Goal: Task Accomplishment & Management: Manage account settings

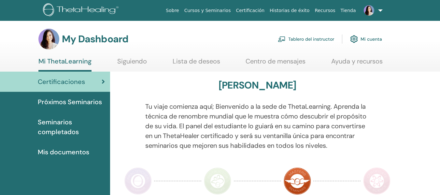
click at [306, 39] on link "Tablero del instructor" at bounding box center [306, 39] width 56 height 14
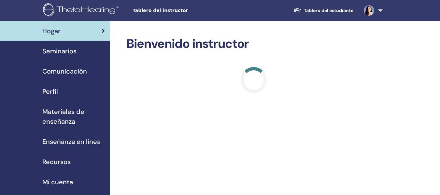
click at [63, 160] on span "Recursos" at bounding box center [56, 162] width 28 height 10
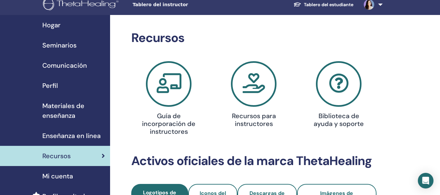
scroll to position [2, 0]
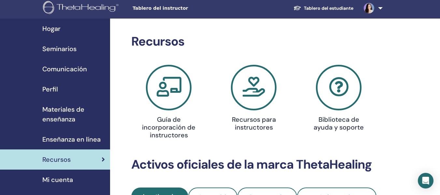
click at [245, 121] on h4 "Recursos para instructores" at bounding box center [253, 124] width 54 height 16
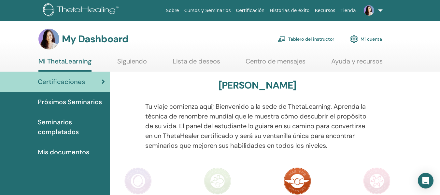
click at [315, 38] on link "Tablero del instructor" at bounding box center [306, 39] width 56 height 14
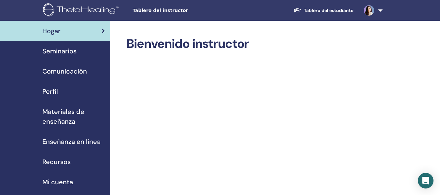
click at [75, 52] on span "Seminarios" at bounding box center [59, 51] width 34 height 10
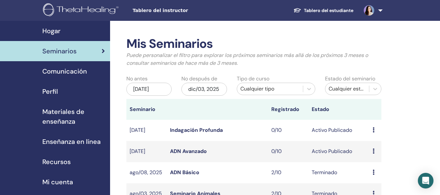
click at [373, 131] on icon at bounding box center [373, 129] width 2 height 5
click at [370, 147] on link "Editar" at bounding box center [369, 146] width 14 height 7
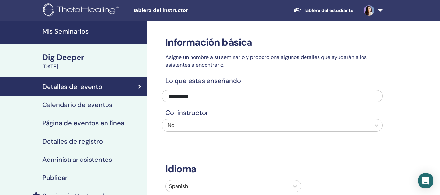
click at [98, 105] on h4 "Calendario de eventos" at bounding box center [77, 105] width 70 height 8
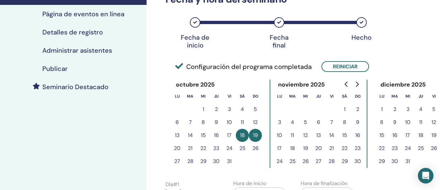
scroll to position [120, 0]
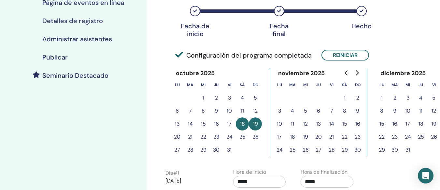
click at [240, 136] on button "25" at bounding box center [242, 136] width 13 height 13
click at [338, 55] on button "Reiniciar" at bounding box center [345, 55] width 48 height 11
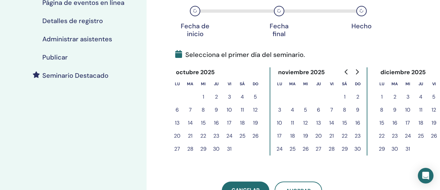
click at [241, 137] on button "25" at bounding box center [242, 136] width 13 height 13
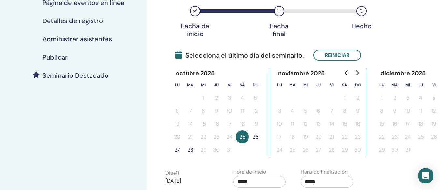
click at [254, 137] on button "26" at bounding box center [255, 136] width 13 height 13
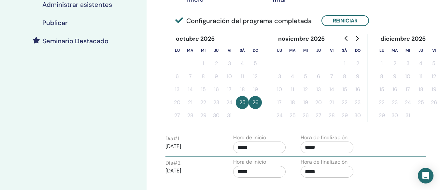
scroll to position [174, 0]
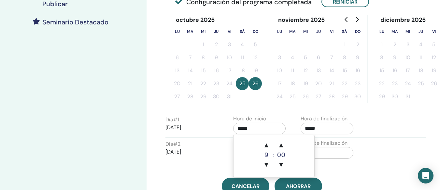
click at [269, 128] on input "*****" at bounding box center [259, 129] width 53 height 12
click at [282, 145] on span "▲" at bounding box center [280, 145] width 13 height 13
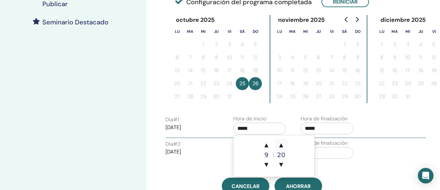
click at [282, 145] on span "▲" at bounding box center [280, 145] width 13 height 13
click at [280, 164] on span "▼" at bounding box center [280, 164] width 13 height 13
type input "*****"
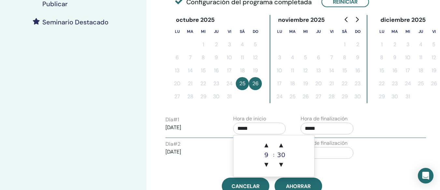
click at [321, 131] on input "*****" at bounding box center [326, 129] width 53 height 12
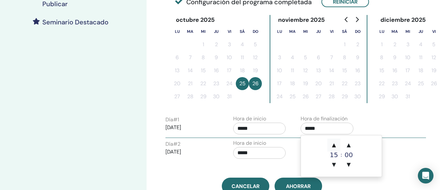
click at [334, 146] on span "▲" at bounding box center [333, 145] width 13 height 13
click at [348, 143] on span "▲" at bounding box center [348, 145] width 13 height 13
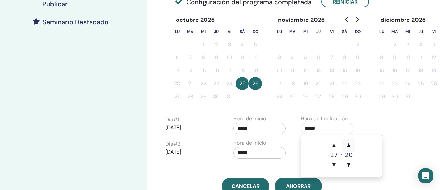
click at [348, 143] on span "▲" at bounding box center [348, 145] width 13 height 13
type input "*****"
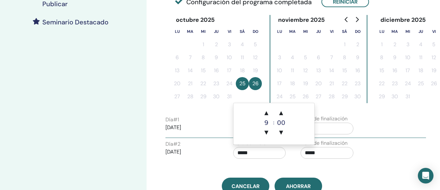
click at [262, 150] on input "*****" at bounding box center [259, 153] width 53 height 12
click at [281, 113] on span "▲" at bounding box center [280, 112] width 13 height 13
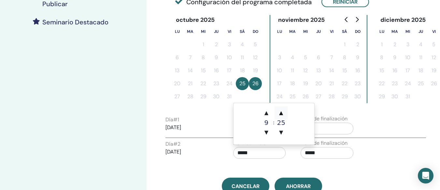
click at [281, 113] on span "▲" at bounding box center [280, 112] width 13 height 13
click at [281, 114] on span "▲" at bounding box center [280, 112] width 13 height 13
type input "*****"
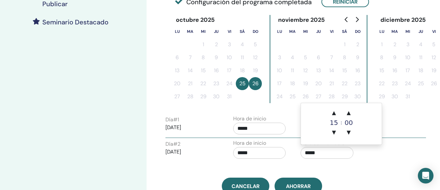
click at [321, 153] on input "*****" at bounding box center [326, 153] width 53 height 12
click at [336, 116] on span "▲" at bounding box center [333, 112] width 13 height 13
click at [335, 115] on span "▲" at bounding box center [333, 112] width 13 height 13
click at [348, 115] on span "▲" at bounding box center [348, 112] width 13 height 13
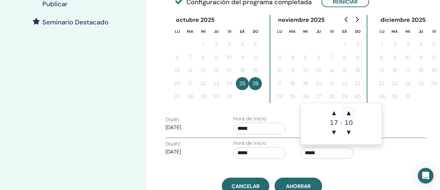
click at [348, 115] on span "▲" at bounding box center [348, 112] width 13 height 13
type input "*****"
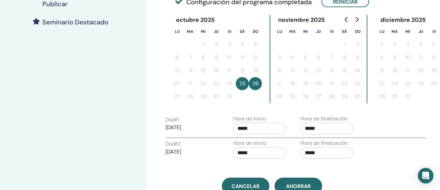
click at [352, 159] on div "Hora de finalización *****" at bounding box center [326, 150] width 53 height 23
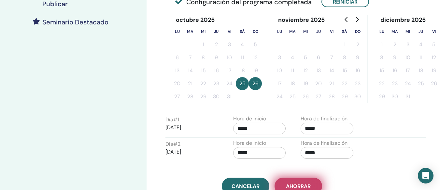
click at [302, 188] on span "Ahorrar" at bounding box center [298, 186] width 25 height 7
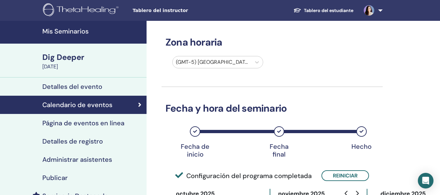
scroll to position [160, 0]
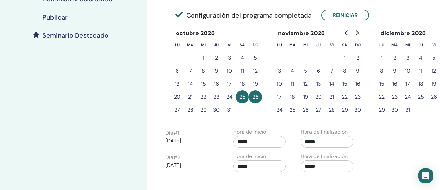
click at [65, 18] on h4 "Publicar" at bounding box center [54, 17] width 25 height 8
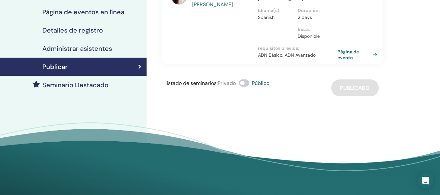
scroll to position [104, 0]
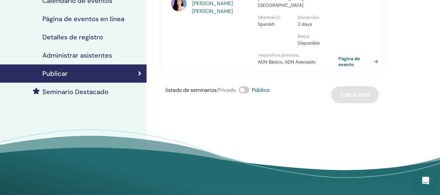
click at [345, 56] on link "Página de evento" at bounding box center [359, 62] width 42 height 12
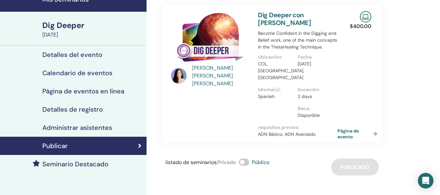
scroll to position [31, 0]
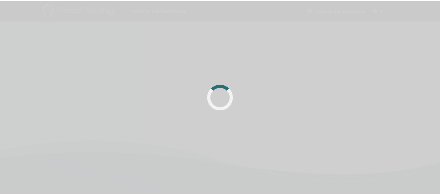
scroll to position [31, 0]
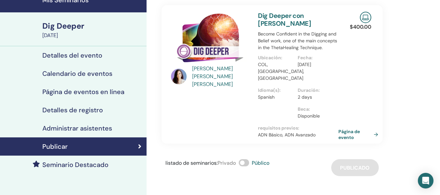
click at [352, 129] on link "Página de evento" at bounding box center [359, 135] width 42 height 12
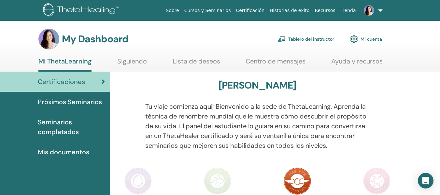
click at [320, 39] on link "Tablero del instructor" at bounding box center [306, 39] width 56 height 14
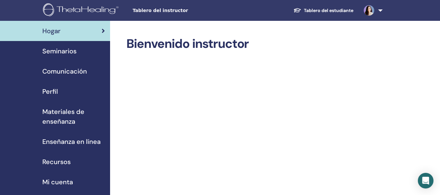
click at [58, 49] on span "Seminarios" at bounding box center [59, 51] width 34 height 10
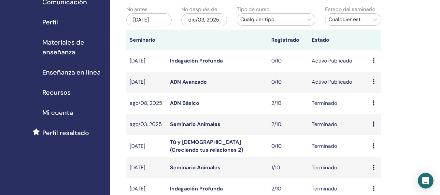
scroll to position [71, 0]
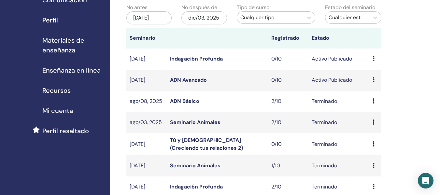
click at [188, 59] on link "Indagación Profunda" at bounding box center [196, 58] width 53 height 7
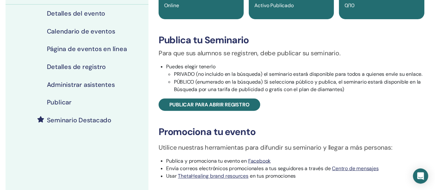
scroll to position [77, 0]
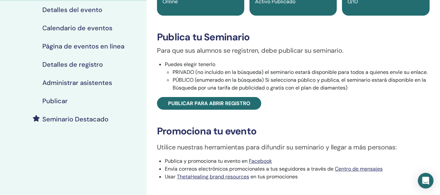
click at [90, 28] on h4 "Calendario de eventos" at bounding box center [77, 28] width 70 height 8
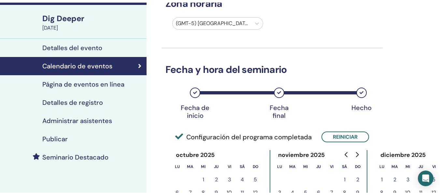
scroll to position [40, 0]
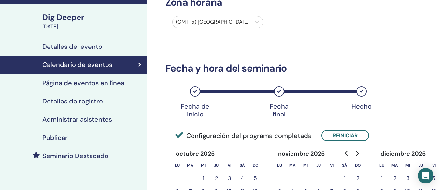
click at [93, 101] on h4 "Detalles de registro" at bounding box center [72, 101] width 61 height 8
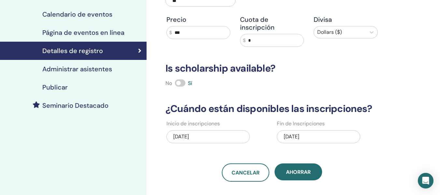
scroll to position [109, 0]
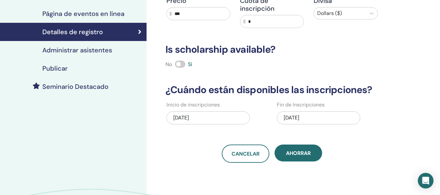
click at [297, 111] on div "10/05/2025" at bounding box center [318, 117] width 83 height 13
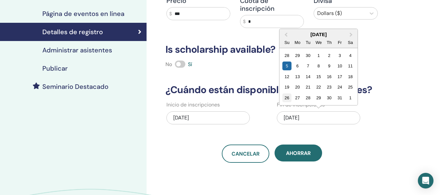
click at [286, 93] on div "26" at bounding box center [286, 97] width 9 height 9
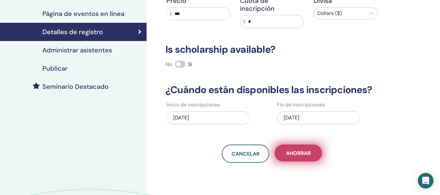
click at [300, 150] on span "Ahorrar" at bounding box center [298, 153] width 25 height 7
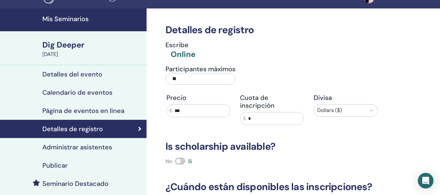
scroll to position [10, 0]
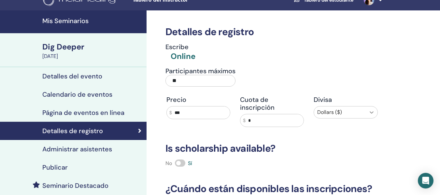
click at [369, 113] on icon at bounding box center [371, 112] width 7 height 7
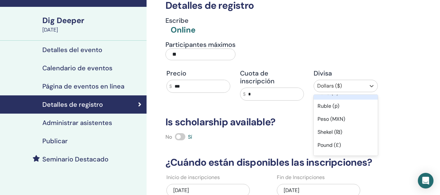
scroll to position [0, 0]
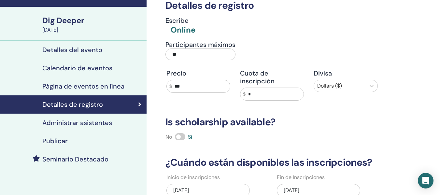
click at [383, 59] on div "Detalles de registro Escribe Online Participantes máximos ** Precio $ *** Cuota…" at bounding box center [292, 155] width 293 height 342
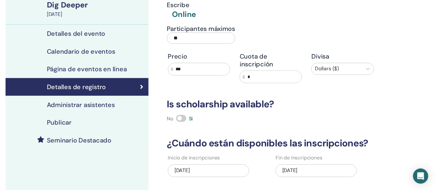
scroll to position [51, 0]
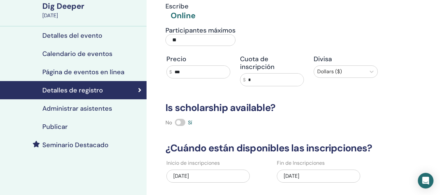
click at [87, 55] on h4 "Calendario de eventos" at bounding box center [77, 54] width 70 height 8
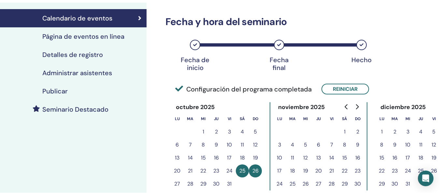
scroll to position [85, 0]
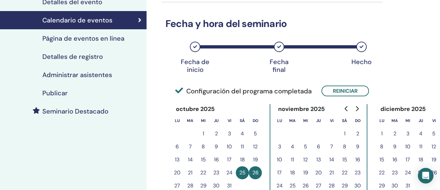
click at [100, 57] on h4 "Detalles de registro" at bounding box center [72, 57] width 61 height 8
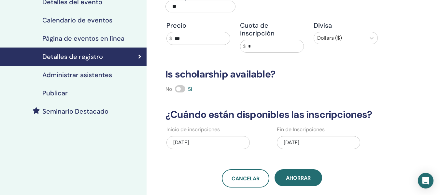
click at [64, 91] on h4 "Publicar" at bounding box center [54, 93] width 25 height 8
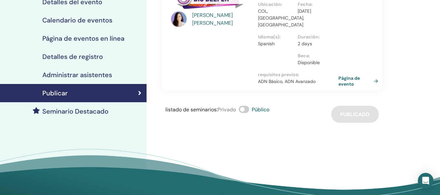
click at [344, 78] on link "Página de evento" at bounding box center [359, 81] width 42 height 12
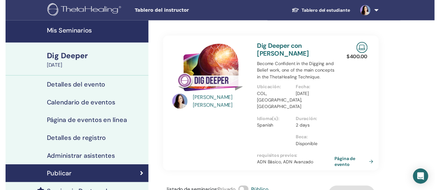
scroll to position [85, 0]
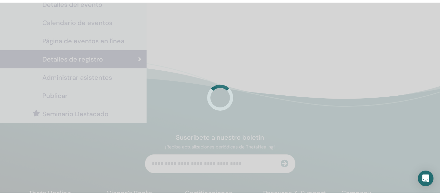
scroll to position [51, 0]
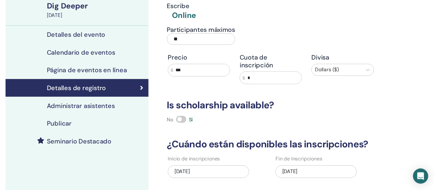
scroll to position [40, 0]
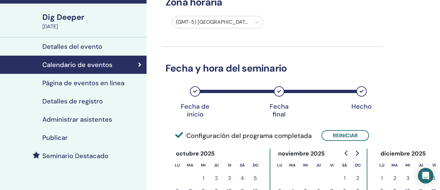
drag, startPoint x: 43, startPoint y: 1, endPoint x: 175, endPoint y: 37, distance: 136.9
click at [175, 37] on div "Zona horaria (GMT-5) [GEOGRAPHIC_DATA]/Bogota Fecha y [PERSON_NAME] Fecha de in…" at bounding box center [271, 155] width 221 height 348
click at [99, 46] on h4 "Detalles del evento" at bounding box center [72, 47] width 60 height 8
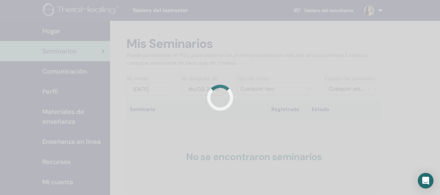
scroll to position [71, 0]
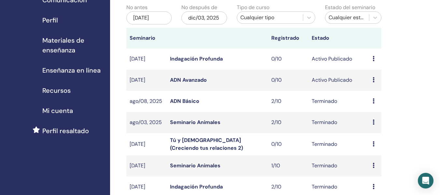
click at [373, 57] on icon at bounding box center [373, 58] width 2 height 5
click at [375, 91] on p "Cancelar" at bounding box center [374, 92] width 25 height 8
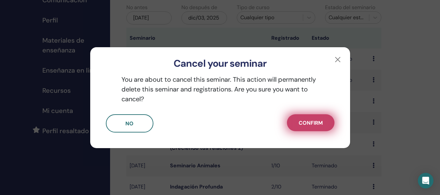
click at [303, 126] on span "Confirm" at bounding box center [310, 122] width 24 height 7
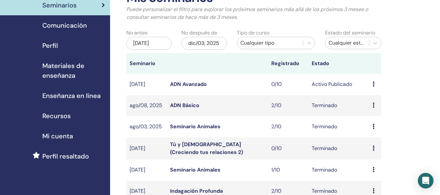
scroll to position [47, 0]
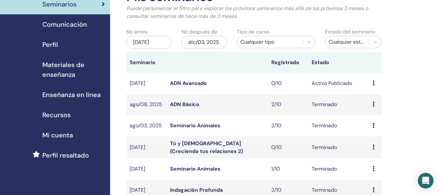
click at [193, 83] on link "ADN Avanzado" at bounding box center [188, 83] width 37 height 7
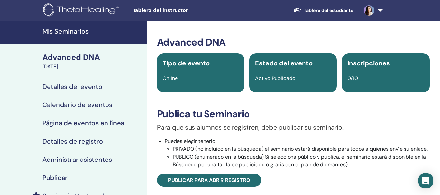
click at [67, 177] on div "Publicar" at bounding box center [73, 178] width 136 height 8
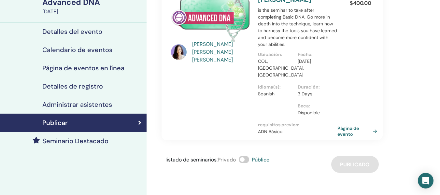
scroll to position [58, 0]
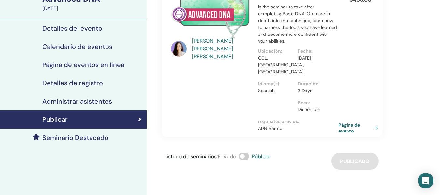
click at [343, 124] on link "Página de evento" at bounding box center [359, 128] width 42 height 12
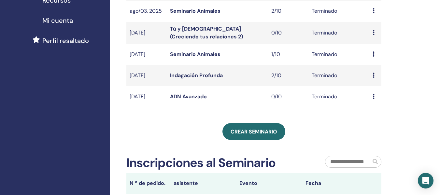
scroll to position [160, 0]
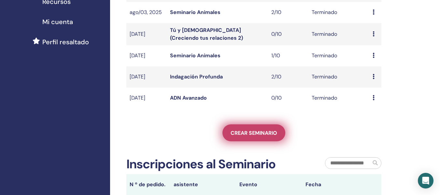
click at [256, 128] on link "Crear seminario" at bounding box center [253, 132] width 63 height 17
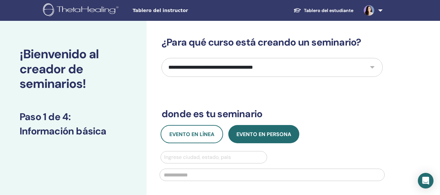
click at [373, 66] on select "**********" at bounding box center [271, 67] width 221 height 19
select select "**"
click at [161, 58] on select "**********" at bounding box center [271, 67] width 221 height 19
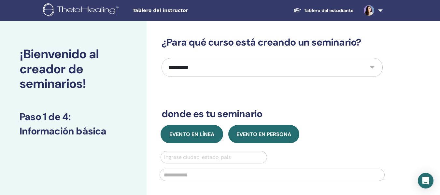
click at [185, 134] on span "Evento en línea" at bounding box center [191, 134] width 45 height 7
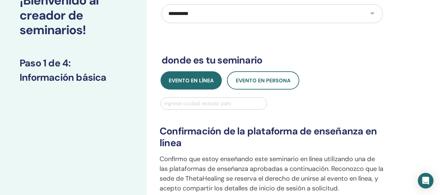
scroll to position [64, 0]
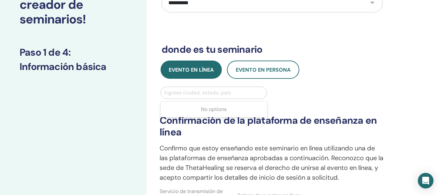
click at [220, 90] on div at bounding box center [213, 92] width 99 height 9
type input "****"
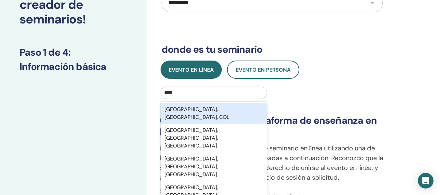
click at [210, 110] on div "Bogotá, Distrito Capital, COL" at bounding box center [213, 113] width 106 height 21
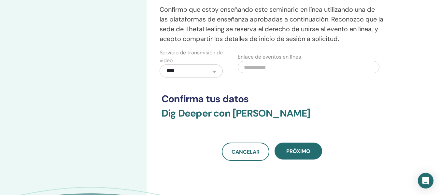
scroll to position [204, 0]
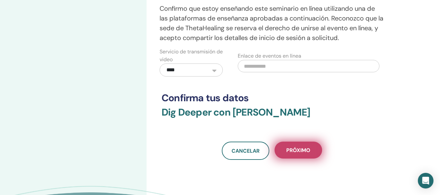
click at [299, 146] on button "próximo" at bounding box center [298, 150] width 48 height 17
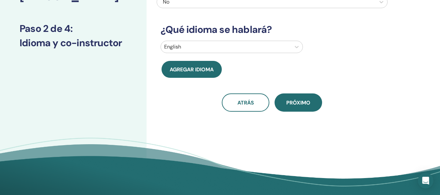
scroll to position [0, 0]
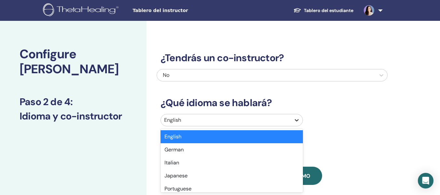
click at [298, 119] on icon at bounding box center [297, 120] width 4 height 2
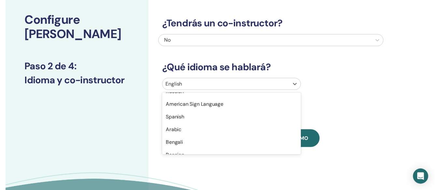
scroll to position [91, 0]
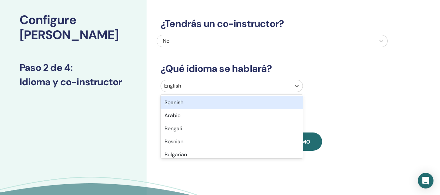
click at [179, 102] on div "Spanish" at bounding box center [231, 102] width 142 height 13
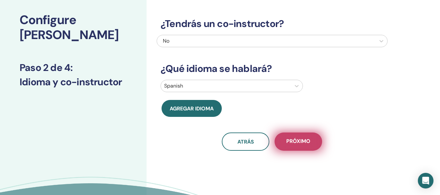
click at [302, 142] on span "próximo" at bounding box center [298, 142] width 24 height 8
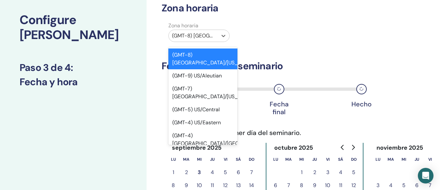
click at [213, 37] on div at bounding box center [193, 35] width 42 height 9
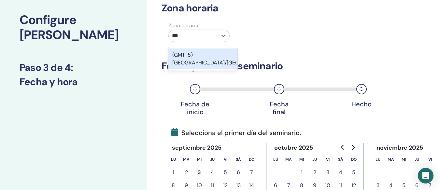
type input "****"
click at [214, 53] on div "(GMT-5) America/Bogota" at bounding box center [202, 58] width 69 height 21
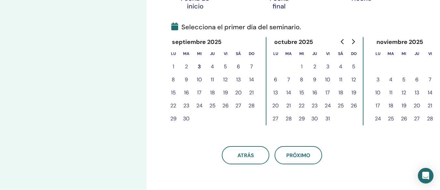
scroll to position [143, 0]
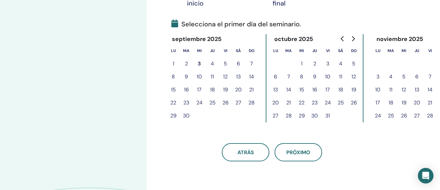
click at [340, 103] on button "25" at bounding box center [340, 102] width 13 height 13
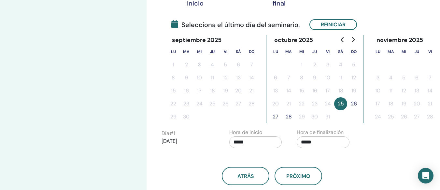
click at [351, 104] on button "26" at bounding box center [353, 103] width 13 height 13
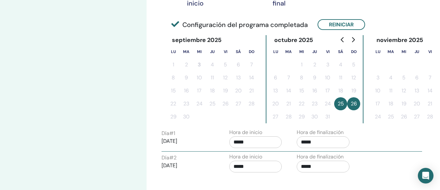
click at [258, 141] on input "*****" at bounding box center [255, 142] width 53 height 12
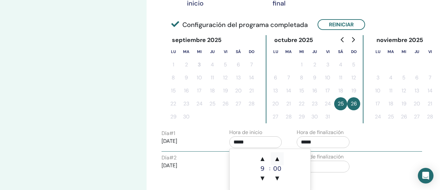
click at [275, 159] on span "▲" at bounding box center [276, 158] width 13 height 13
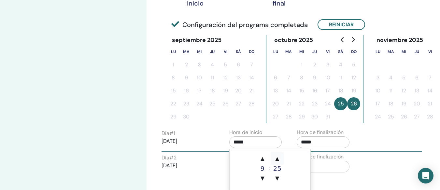
click at [275, 159] on span "▲" at bounding box center [276, 158] width 13 height 13
type input "*****"
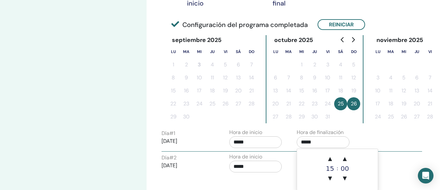
click at [316, 143] on input "*****" at bounding box center [322, 142] width 53 height 12
click at [330, 160] on span "▲" at bounding box center [329, 158] width 13 height 13
click at [342, 158] on span "▲" at bounding box center [344, 158] width 13 height 13
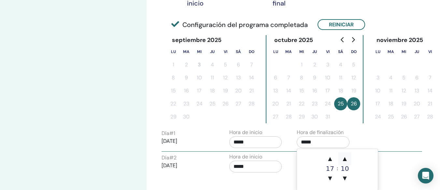
click at [342, 158] on span "▲" at bounding box center [344, 158] width 13 height 13
type input "*****"
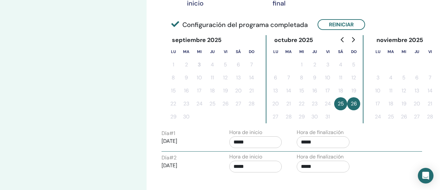
click at [380, 138] on div "Día # 1 2025/10/25 Hora de inicio ***** Hora de finalización *****" at bounding box center [292, 140] width 270 height 23
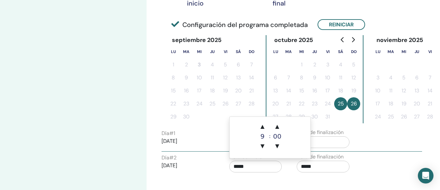
click at [257, 168] on input "*****" at bounding box center [255, 167] width 53 height 12
click at [276, 128] on span "▲" at bounding box center [276, 126] width 13 height 13
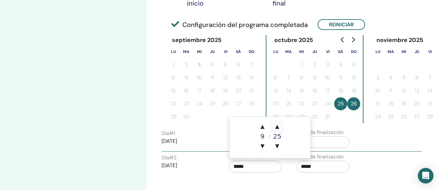
click at [276, 128] on span "▲" at bounding box center [276, 126] width 13 height 13
type input "*****"
click at [316, 165] on input "*****" at bounding box center [322, 167] width 53 height 12
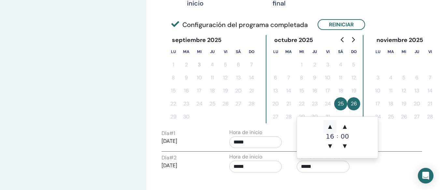
click at [330, 129] on span "▲" at bounding box center [329, 126] width 13 height 13
click at [344, 126] on span "▲" at bounding box center [344, 126] width 13 height 13
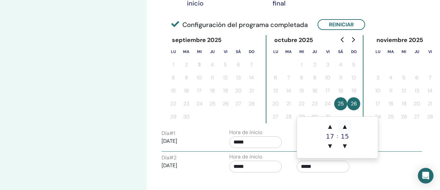
click at [344, 126] on span "▲" at bounding box center [344, 126] width 13 height 13
type input "*****"
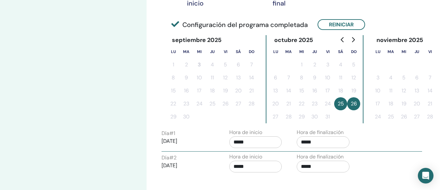
click at [390, 150] on div "Día # 1 2025/10/25 Hora de inicio ***** Hora de finalización *****" at bounding box center [292, 140] width 270 height 23
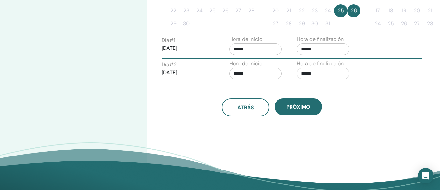
scroll to position [238, 0]
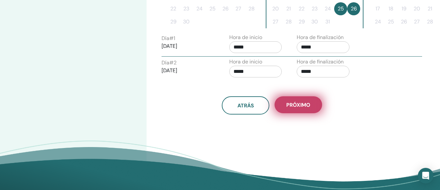
click at [301, 103] on span "próximo" at bounding box center [298, 105] width 24 height 7
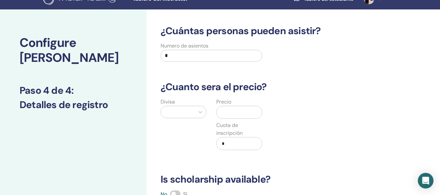
scroll to position [8, 0]
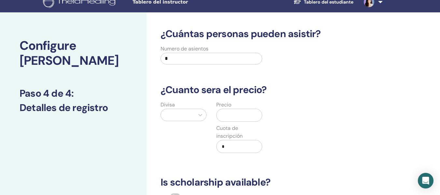
click at [231, 59] on input "*" at bounding box center [211, 59] width 102 height 12
type input "**"
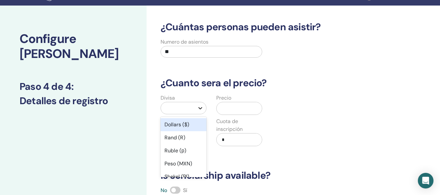
click at [199, 114] on div "Divisa option Dollars ($) focused, 1 of 45. 45 results available. Use Up and Do…" at bounding box center [184, 124] width 56 height 60
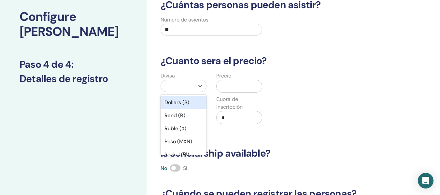
click at [182, 103] on div "Dollars ($)" at bounding box center [183, 102] width 46 height 13
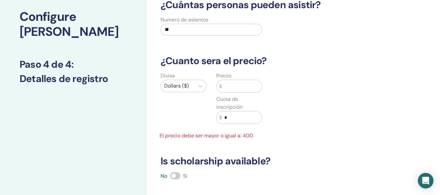
click at [238, 88] on input "text" at bounding box center [242, 86] width 40 height 12
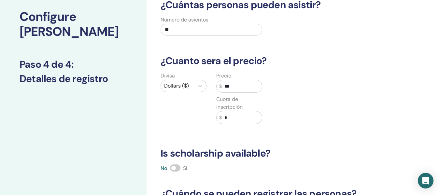
type input "***"
click at [321, 96] on div "Divisa Dollars ($) Precio $ *** Cuota de inscripción $ *" at bounding box center [267, 102] width 231 height 60
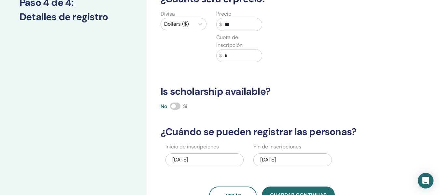
scroll to position [111, 0]
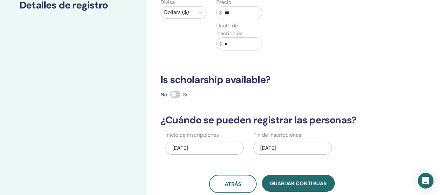
click at [174, 95] on span at bounding box center [175, 94] width 10 height 7
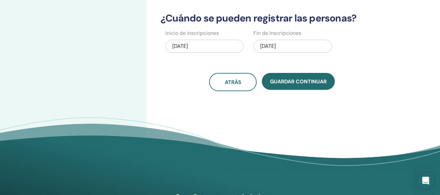
scroll to position [214, 0]
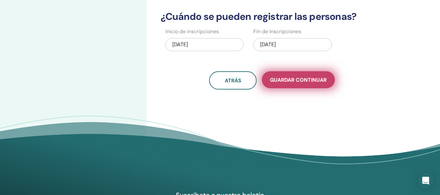
click at [308, 78] on span "Guardar Continuar" at bounding box center [298, 79] width 57 height 7
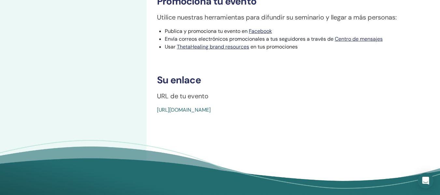
scroll to position [210, 0]
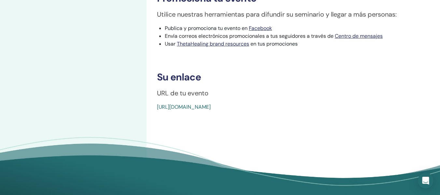
drag, startPoint x: 157, startPoint y: 90, endPoint x: 315, endPoint y: 110, distance: 158.7
drag, startPoint x: 279, startPoint y: 104, endPoint x: 302, endPoint y: 111, distance: 24.8
click at [302, 111] on div "Dig Deeper Tipo de evento Online Estado del evento No publicado Inscripciones 0…" at bounding box center [292, 6] width 293 height 391
drag, startPoint x: 306, startPoint y: 108, endPoint x: 154, endPoint y: 93, distance: 153.0
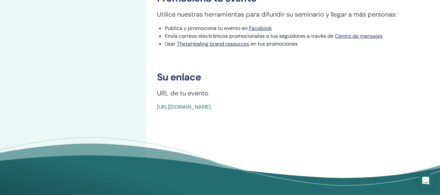
click at [253, 72] on h3 "Su enlace" at bounding box center [293, 77] width 272 height 12
drag, startPoint x: 304, startPoint y: 105, endPoint x: 157, endPoint y: 77, distance: 149.4
copy div "Su enlace URL de tu evento https://www.thetahealing.com/seminar-376525-details.…"
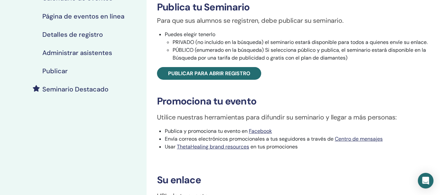
scroll to position [98, 0]
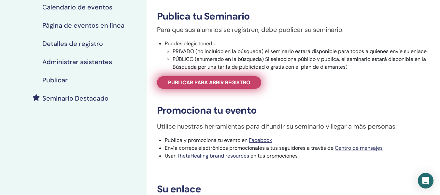
click at [249, 81] on span "Publicar para abrir registro" at bounding box center [209, 82] width 82 height 7
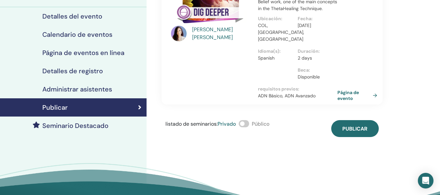
scroll to position [71, 0]
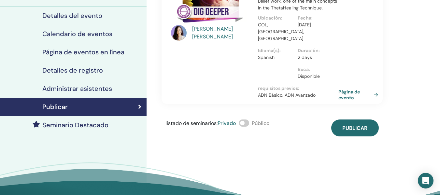
click at [352, 89] on link "Página de evento" at bounding box center [359, 95] width 42 height 12
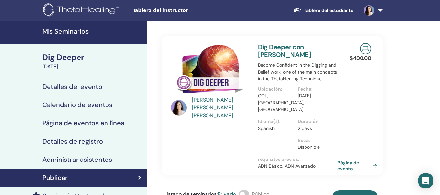
scroll to position [71, 0]
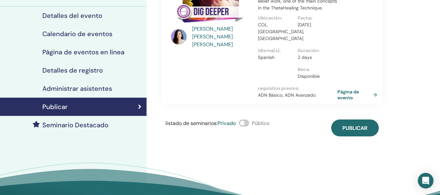
click at [243, 119] on span at bounding box center [244, 122] width 10 height 7
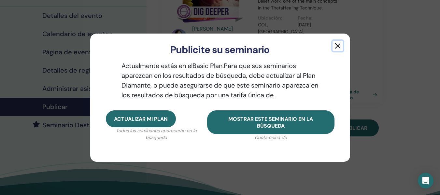
click at [338, 45] on button "button" at bounding box center [337, 46] width 10 height 10
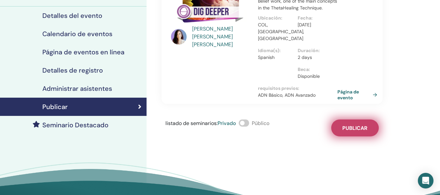
click at [356, 125] on span "Publicar" at bounding box center [354, 128] width 25 height 7
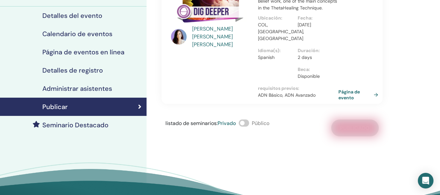
click at [351, 89] on link "Página de evento" at bounding box center [359, 95] width 42 height 12
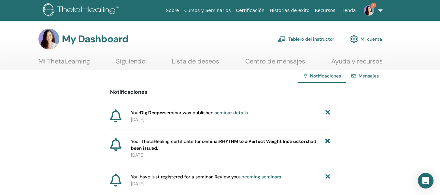
click at [231, 112] on link "seminar details" at bounding box center [230, 113] width 33 height 6
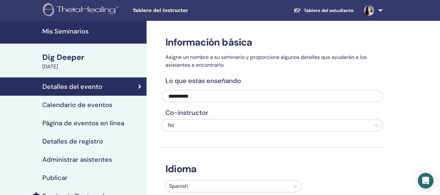
click at [53, 177] on h4 "Publicar" at bounding box center [54, 178] width 25 height 8
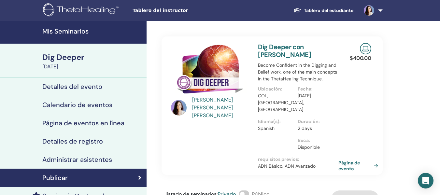
click at [344, 160] on link "Página de evento" at bounding box center [359, 166] width 42 height 12
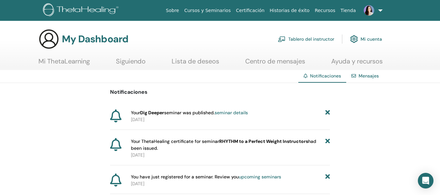
click at [311, 39] on link "Tablero del instructor" at bounding box center [306, 39] width 56 height 14
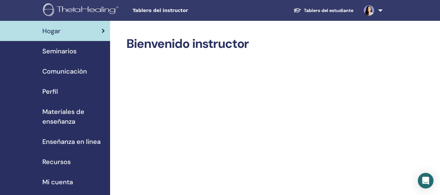
click at [65, 48] on span "Seminarios" at bounding box center [59, 51] width 34 height 10
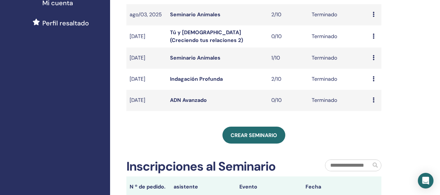
scroll to position [199, 0]
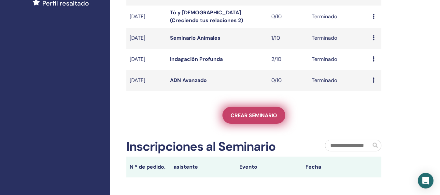
click at [268, 110] on link "Crear seminario" at bounding box center [253, 115] width 63 height 17
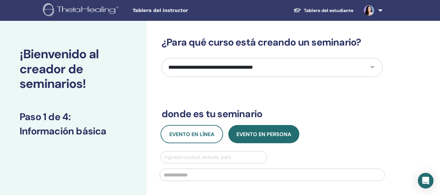
click at [371, 68] on select "**********" at bounding box center [271, 67] width 221 height 19
select select "*"
click at [161, 58] on select "**********" at bounding box center [271, 67] width 221 height 19
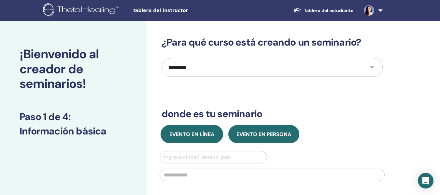
click at [178, 135] on span "Evento en línea" at bounding box center [191, 134] width 45 height 7
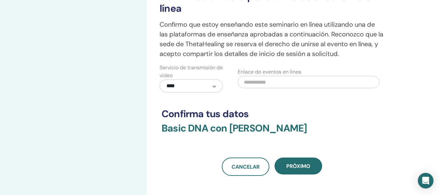
scroll to position [190, 0]
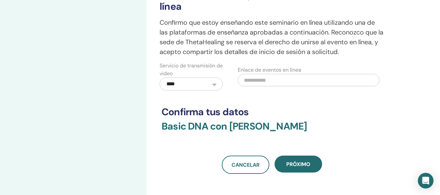
click at [214, 85] on select "**********" at bounding box center [190, 83] width 63 height 13
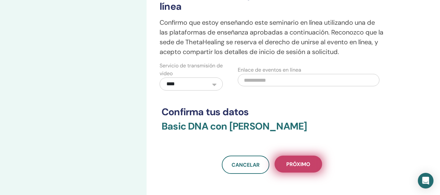
click at [303, 165] on span "próximo" at bounding box center [298, 164] width 24 height 7
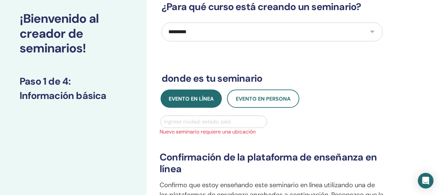
scroll to position [31, 0]
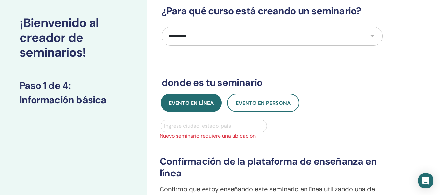
click at [211, 122] on div at bounding box center [213, 125] width 99 height 9
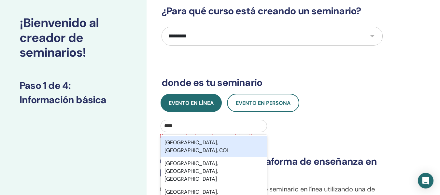
type input "*****"
click at [214, 143] on div "Bogotá, Distrito Capital, COL" at bounding box center [213, 146] width 106 height 21
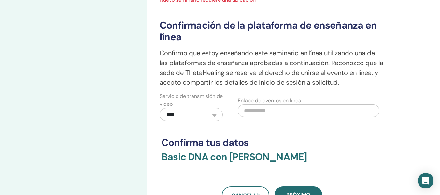
scroll to position [185, 0]
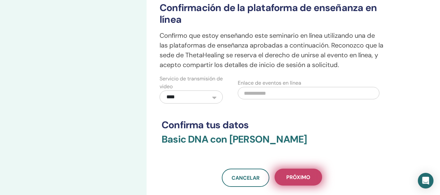
click at [300, 175] on span "próximo" at bounding box center [298, 177] width 24 height 7
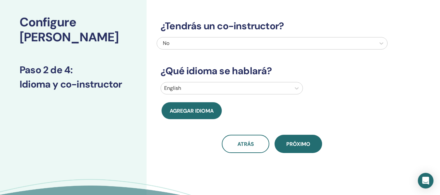
scroll to position [0, 0]
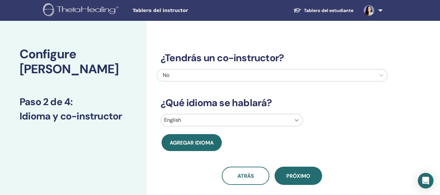
click at [296, 119] on div "English" at bounding box center [231, 120] width 142 height 12
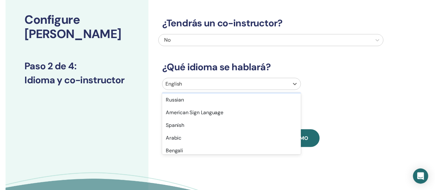
scroll to position [82, 0]
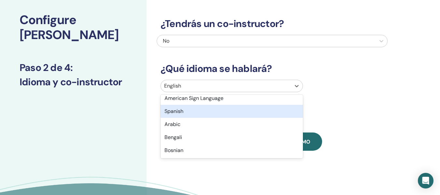
click at [176, 111] on div "Spanish" at bounding box center [231, 111] width 142 height 13
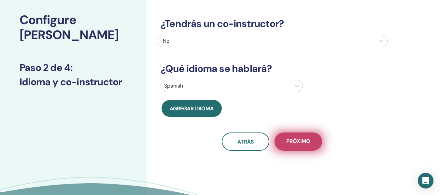
click at [300, 142] on span "próximo" at bounding box center [298, 142] width 24 height 8
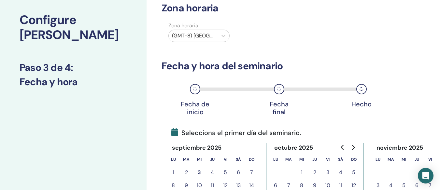
click at [212, 33] on div at bounding box center [193, 35] width 42 height 9
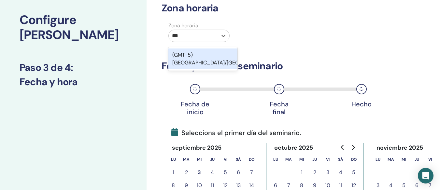
type input "****"
click at [214, 51] on div "(GMT-5) America/Bogota" at bounding box center [202, 58] width 69 height 21
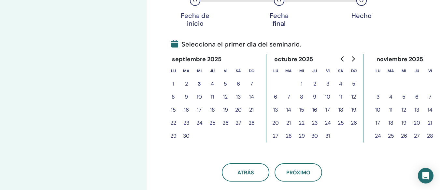
scroll to position [127, 0]
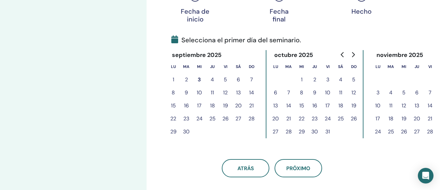
click at [355, 55] on icon "Go to next month" at bounding box center [352, 54] width 5 height 5
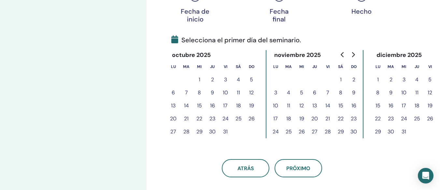
click at [326, 91] on button "7" at bounding box center [327, 92] width 13 height 13
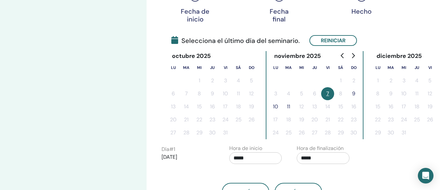
click at [354, 94] on button "9" at bounding box center [353, 93] width 13 height 13
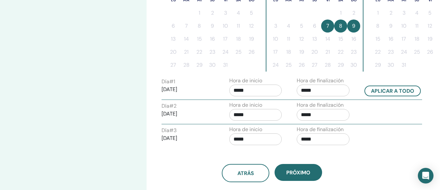
scroll to position [207, 0]
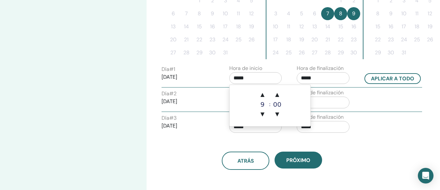
click at [255, 80] on input "*****" at bounding box center [255, 78] width 53 height 12
click at [263, 95] on span "▲" at bounding box center [262, 94] width 13 height 13
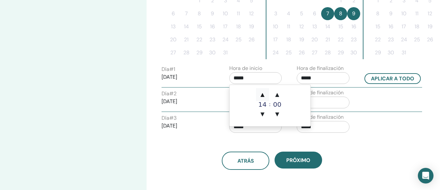
click at [263, 95] on span "▲" at bounding box center [262, 94] width 13 height 13
type input "*****"
click at [263, 95] on span "▲" at bounding box center [262, 94] width 13 height 13
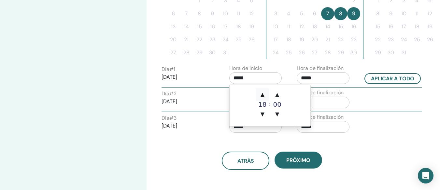
click at [263, 95] on span "▲" at bounding box center [262, 94] width 13 height 13
click at [321, 78] on input "*****" at bounding box center [322, 78] width 53 height 12
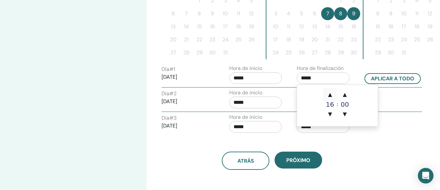
click at [329, 96] on span "▲" at bounding box center [329, 94] width 13 height 13
click at [343, 96] on span "▲" at bounding box center [344, 94] width 13 height 13
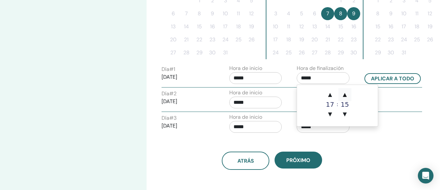
click at [343, 96] on span "▲" at bounding box center [344, 94] width 13 height 13
click at [330, 94] on span "▲" at bounding box center [329, 94] width 13 height 13
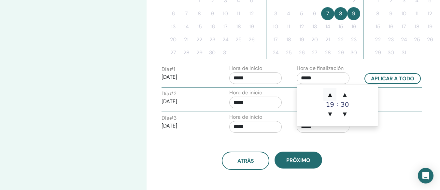
click at [330, 94] on span "▲" at bounding box center [329, 94] width 13 height 13
click at [344, 94] on span "▲" at bounding box center [344, 94] width 13 height 13
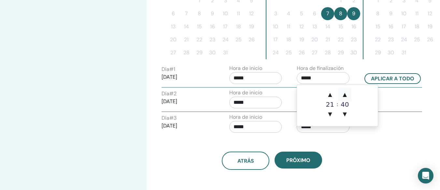
type input "*****"
click at [266, 78] on input "*****" at bounding box center [255, 78] width 53 height 12
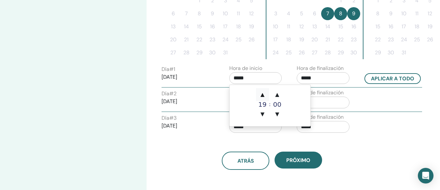
click at [264, 95] on span "▲" at bounding box center [262, 94] width 13 height 13
click at [263, 113] on span "▼" at bounding box center [262, 114] width 13 height 13
type input "*****"
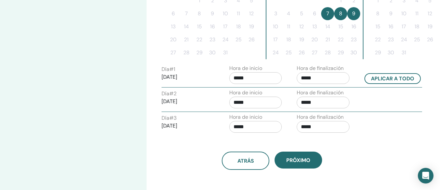
click at [391, 144] on div "Zona horaria Zona horaria (GMT-5) America/Bogota Fecha y hora del seminario Fec…" at bounding box center [292, 37] width 293 height 447
click at [257, 100] on input "*****" at bounding box center [255, 103] width 53 height 12
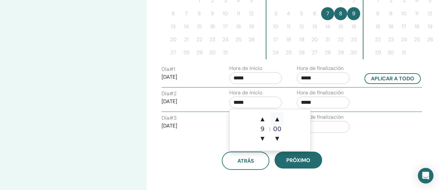
click at [276, 119] on span "▲" at bounding box center [276, 119] width 13 height 13
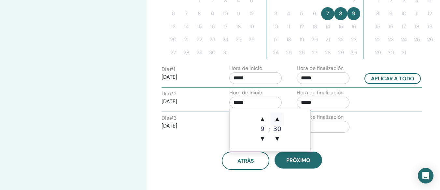
click at [276, 119] on span "▲" at bounding box center [276, 119] width 13 height 13
type input "*****"
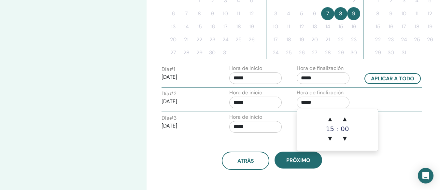
click at [316, 102] on input "*****" at bounding box center [322, 103] width 53 height 12
click at [331, 120] on span "▲" at bounding box center [329, 119] width 13 height 13
click at [346, 119] on span "▲" at bounding box center [344, 119] width 13 height 13
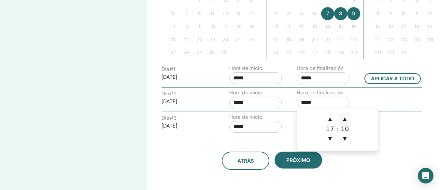
click at [346, 119] on span "▲" at bounding box center [344, 119] width 13 height 13
click at [347, 119] on span "▲" at bounding box center [344, 119] width 13 height 13
type input "*****"
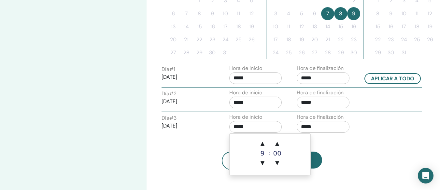
click at [266, 126] on input "*****" at bounding box center [255, 127] width 53 height 12
click at [278, 143] on span "▲" at bounding box center [276, 143] width 13 height 13
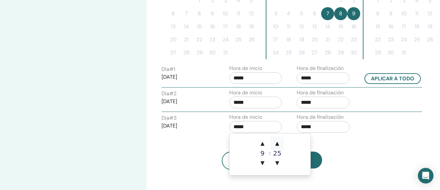
click at [278, 143] on span "▲" at bounding box center [276, 143] width 13 height 13
type input "*****"
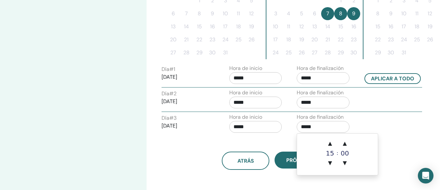
click at [322, 128] on input "*****" at bounding box center [322, 127] width 53 height 12
click at [332, 143] on span "▲" at bounding box center [329, 143] width 13 height 13
click at [345, 143] on span "▲" at bounding box center [344, 143] width 13 height 13
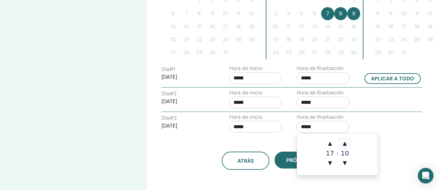
click at [345, 143] on span "▲" at bounding box center [344, 143] width 13 height 13
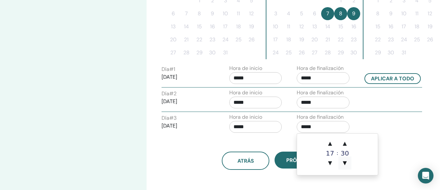
click at [344, 162] on span "▼" at bounding box center [344, 163] width 13 height 13
type input "*****"
click at [384, 129] on div "Día # 3 2025/11/09 Hora de inicio ***** Hora de finalización *****" at bounding box center [292, 124] width 270 height 23
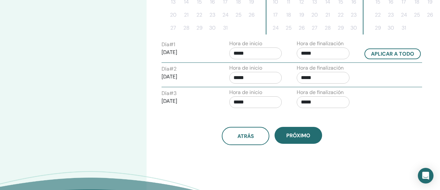
scroll to position [234, 0]
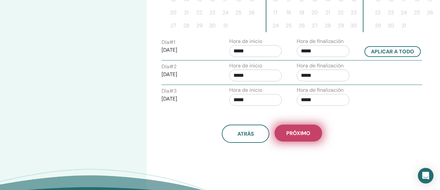
click at [296, 134] on span "próximo" at bounding box center [298, 133] width 24 height 7
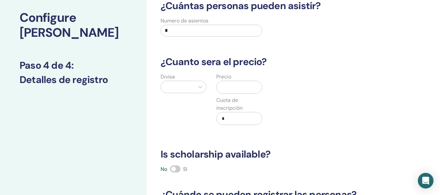
scroll to position [16, 0]
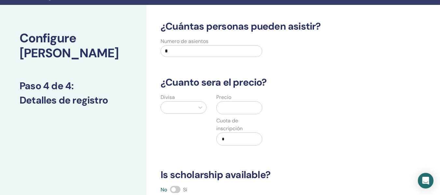
click at [231, 50] on input "*" at bounding box center [211, 51] width 102 height 12
type input "**"
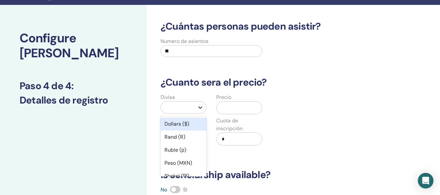
click at [200, 107] on icon at bounding box center [200, 107] width 7 height 7
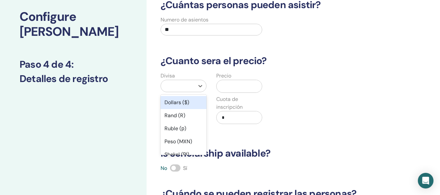
click at [184, 102] on div "Dollars ($)" at bounding box center [183, 102] width 46 height 13
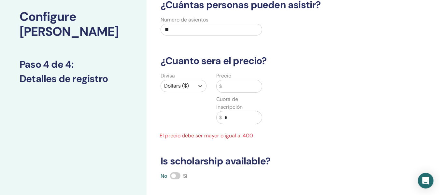
click at [237, 83] on input "text" at bounding box center [242, 86] width 40 height 12
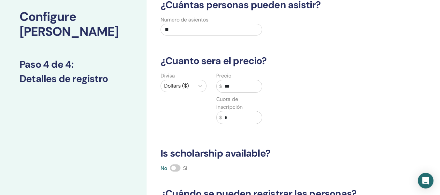
type input "***"
click at [173, 167] on span at bounding box center [175, 167] width 10 height 7
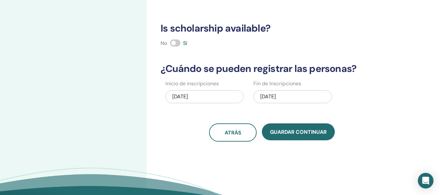
scroll to position [163, 0]
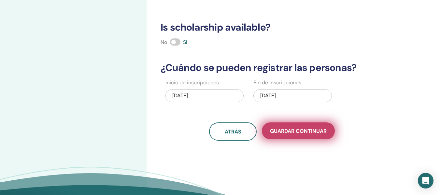
click at [304, 133] on span "Guardar Continuar" at bounding box center [298, 131] width 57 height 7
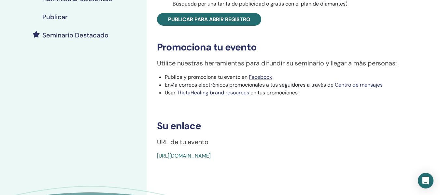
scroll to position [169, 0]
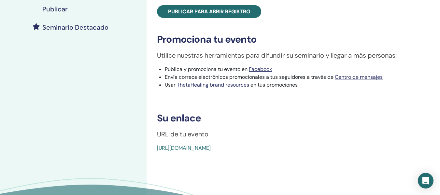
drag, startPoint x: 307, startPoint y: 147, endPoint x: 159, endPoint y: 117, distance: 151.0
click at [159, 117] on div "Basic DNA Tipo de evento Online Estado del evento No publicado Inscripciones 0/…" at bounding box center [292, 10] width 285 height 284
copy div "Su enlace URL de tu evento https://www.thetahealing.com/seminar-376526-details.…"
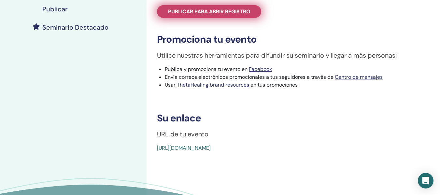
click at [236, 15] on span "Publicar para abrir registro" at bounding box center [209, 11] width 82 height 7
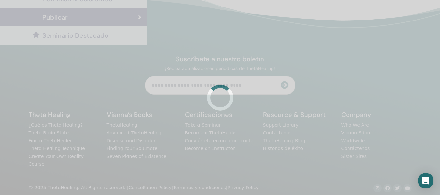
scroll to position [169, 0]
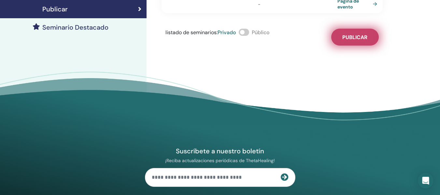
click at [362, 29] on button "Publicar" at bounding box center [355, 37] width 48 height 17
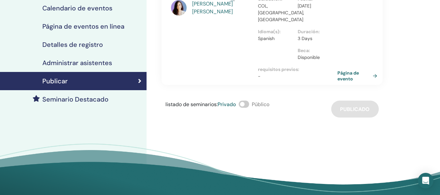
scroll to position [89, 0]
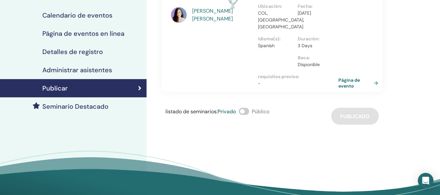
click at [344, 77] on link "Página de evento" at bounding box center [359, 83] width 42 height 12
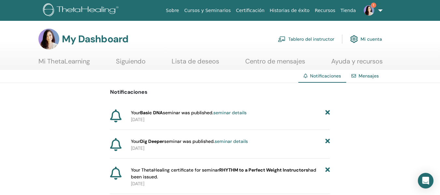
click at [367, 10] on img at bounding box center [368, 10] width 10 height 10
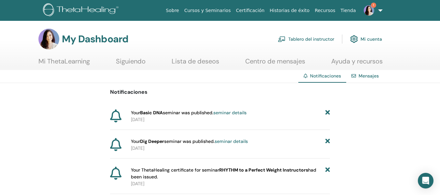
click at [223, 111] on link "seminar details" at bounding box center [229, 113] width 33 height 6
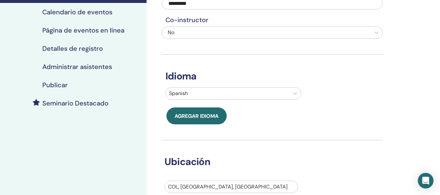
scroll to position [94, 0]
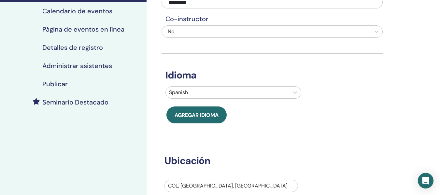
click at [57, 85] on h4 "Publicar" at bounding box center [54, 84] width 25 height 8
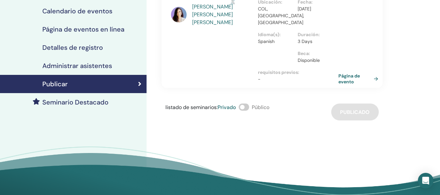
click at [350, 73] on link "Página de evento" at bounding box center [359, 79] width 42 height 12
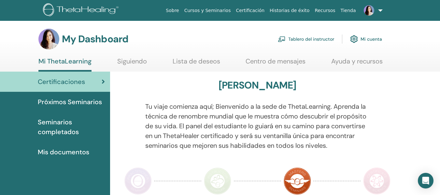
click at [308, 39] on link "Tablero del instructor" at bounding box center [306, 39] width 56 height 14
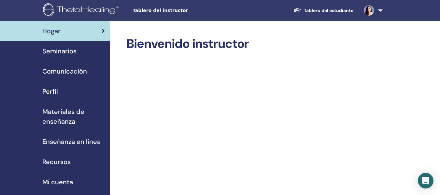
click at [70, 51] on span "Seminarios" at bounding box center [59, 51] width 34 height 10
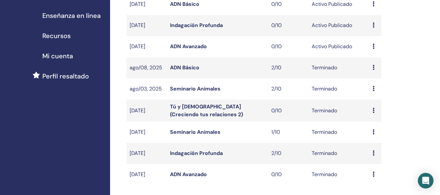
scroll to position [130, 0]
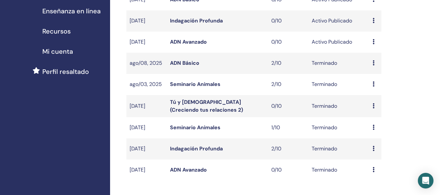
click at [194, 83] on link "Seminario Animales" at bounding box center [195, 84] width 50 height 7
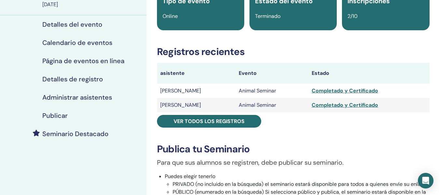
scroll to position [61, 0]
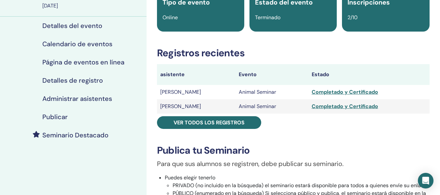
click at [72, 25] on h4 "Detalles del evento" at bounding box center [72, 26] width 60 height 8
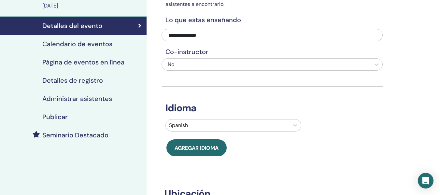
click at [75, 45] on h4 "Calendario de eventos" at bounding box center [77, 44] width 70 height 8
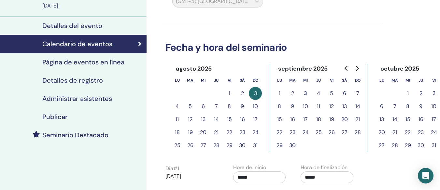
click at [76, 78] on h4 "Detalles de registro" at bounding box center [72, 80] width 61 height 8
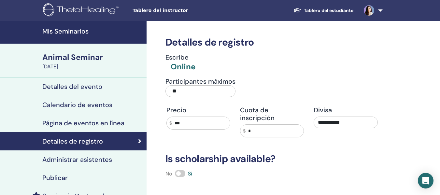
click at [45, 31] on h4 "Mis Seminarios" at bounding box center [92, 31] width 100 height 8
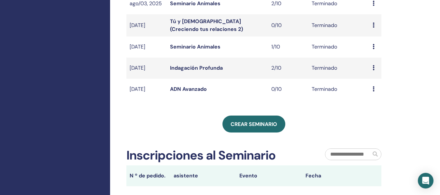
scroll to position [213, 0]
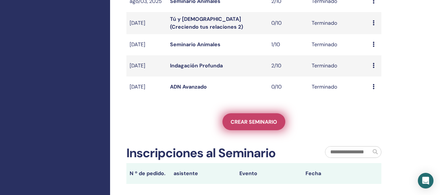
click at [247, 115] on link "Crear seminario" at bounding box center [253, 121] width 63 height 17
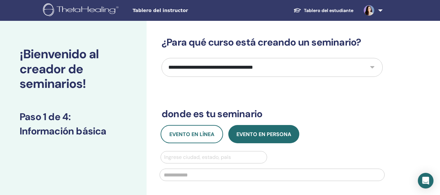
click at [372, 66] on select "**********" at bounding box center [271, 67] width 221 height 19
select select "**"
click at [161, 58] on select "**********" at bounding box center [271, 67] width 221 height 19
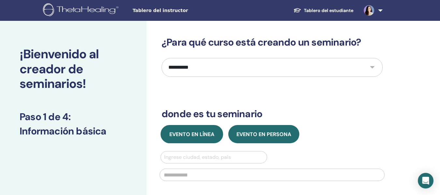
click at [198, 133] on span "Evento en línea" at bounding box center [191, 134] width 45 height 7
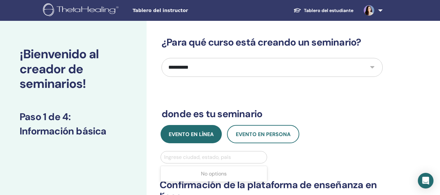
click at [203, 157] on div at bounding box center [213, 157] width 99 height 9
type input "***"
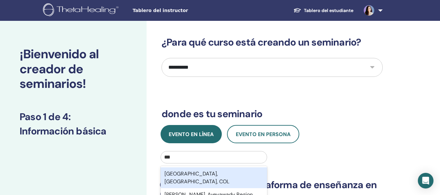
click at [203, 172] on div "[GEOGRAPHIC_DATA], [GEOGRAPHIC_DATA], COL" at bounding box center [213, 177] width 106 height 21
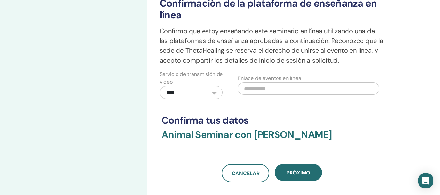
scroll to position [184, 0]
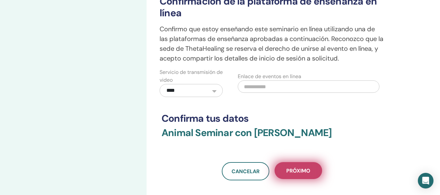
click at [297, 170] on span "próximo" at bounding box center [298, 170] width 24 height 7
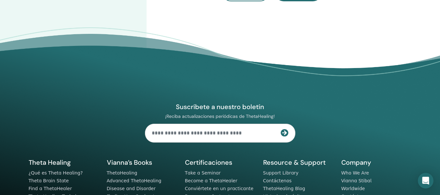
scroll to position [0, 0]
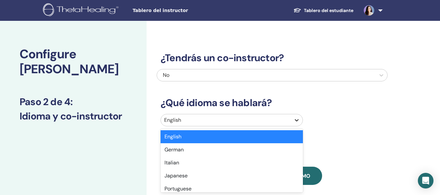
click at [296, 117] on icon at bounding box center [296, 120] width 7 height 7
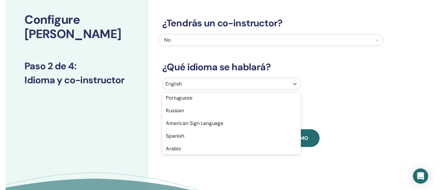
scroll to position [58, 0]
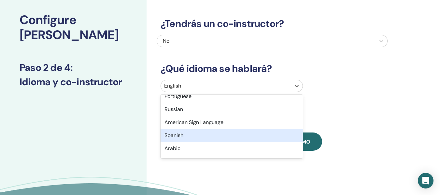
click at [176, 136] on div "Spanish" at bounding box center [231, 135] width 142 height 13
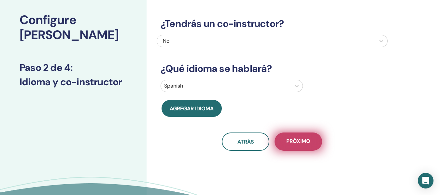
click at [303, 141] on span "próximo" at bounding box center [298, 142] width 24 height 8
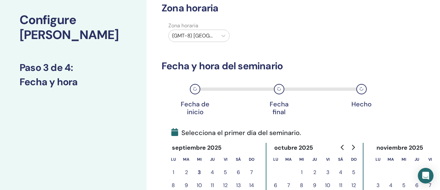
click at [206, 35] on div at bounding box center [193, 35] width 42 height 9
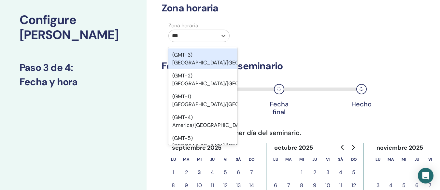
type input "****"
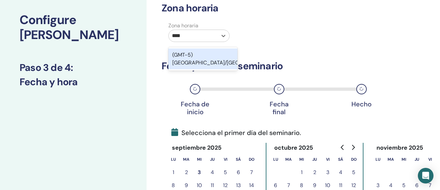
click at [217, 55] on div "(GMT-5) America/Bogota" at bounding box center [202, 58] width 69 height 21
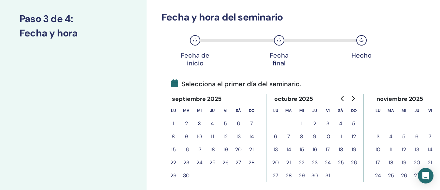
scroll to position [87, 0]
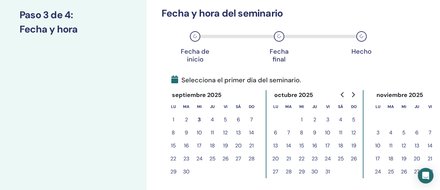
click at [354, 95] on icon "Go to next month" at bounding box center [353, 94] width 3 height 5
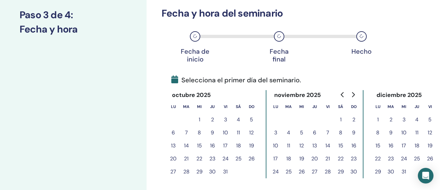
click at [352, 172] on button "30" at bounding box center [353, 171] width 13 height 13
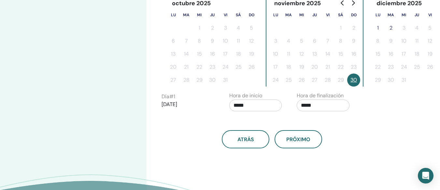
scroll to position [183, 0]
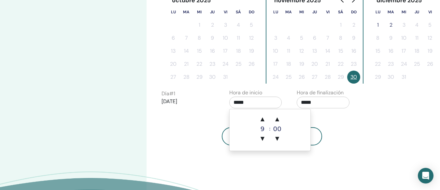
click at [256, 102] on input "*****" at bounding box center [255, 103] width 53 height 12
click at [277, 121] on span "▲" at bounding box center [276, 119] width 13 height 13
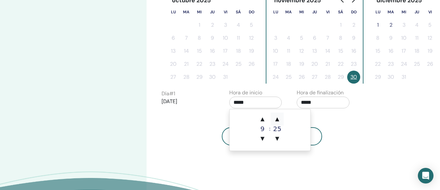
click at [277, 121] on span "▲" at bounding box center [276, 119] width 13 height 13
click at [277, 136] on span "▼" at bounding box center [276, 138] width 13 height 13
type input "*****"
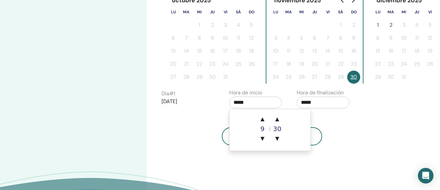
click at [322, 102] on input "*****" at bounding box center [322, 103] width 53 height 12
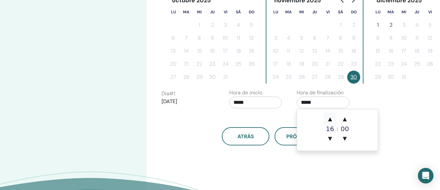
click at [331, 122] on span "▲" at bounding box center [329, 119] width 13 height 13
type input "*****"
click at [393, 141] on div "Zona horaria Zona horaria (GMT-5) America/Bogota Fecha y hora del seminario Fec…" at bounding box center [292, 37] width 293 height 398
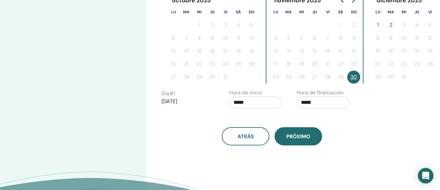
click at [305, 135] on span "próximo" at bounding box center [298, 136] width 24 height 7
click at [355, 75] on button "30" at bounding box center [353, 77] width 13 height 13
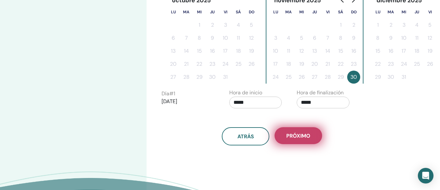
click at [307, 134] on span "próximo" at bounding box center [298, 135] width 24 height 7
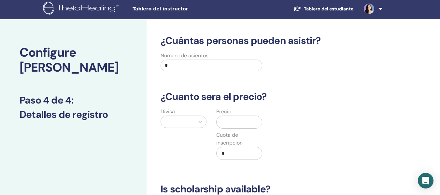
scroll to position [0, 0]
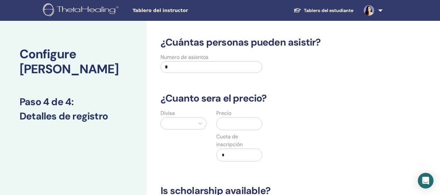
click at [209, 67] on input "*" at bounding box center [211, 67] width 102 height 12
type input "**"
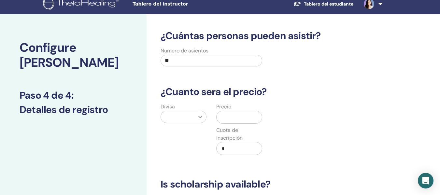
click at [199, 123] on div "Divisa" at bounding box center [184, 133] width 56 height 60
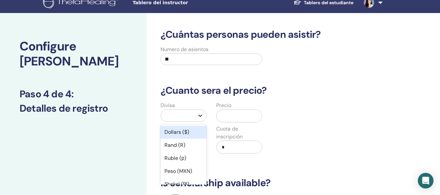
scroll to position [37, 0]
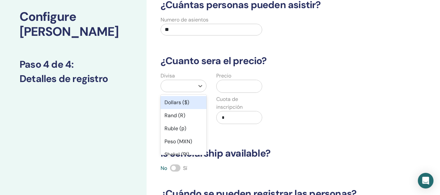
click at [179, 104] on div "Dollars ($)" at bounding box center [183, 102] width 46 height 13
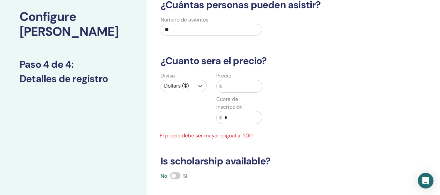
click at [238, 87] on input "text" at bounding box center [242, 86] width 40 height 12
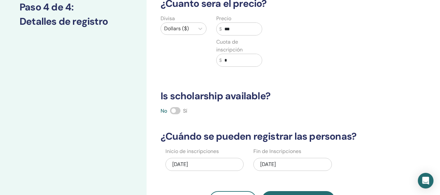
scroll to position [108, 0]
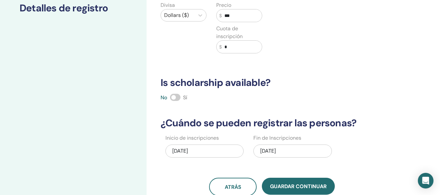
type input "***"
click at [174, 95] on span at bounding box center [175, 97] width 10 height 7
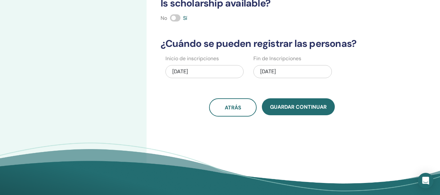
scroll to position [188, 0]
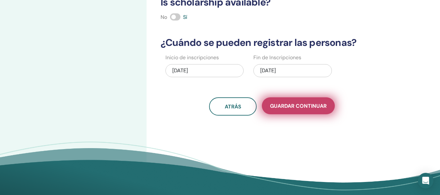
click at [291, 107] on span "Guardar Continuar" at bounding box center [298, 105] width 57 height 7
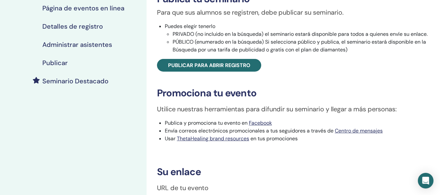
scroll to position [116, 0]
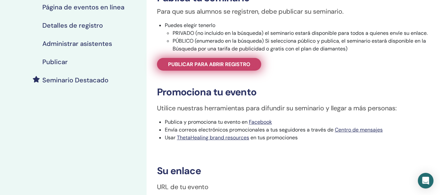
click at [218, 61] on span "Publicar para abrir registro" at bounding box center [209, 64] width 82 height 7
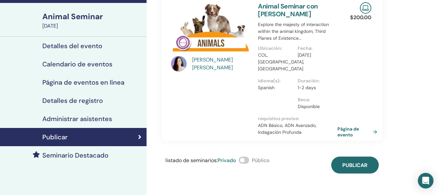
scroll to position [40, 0]
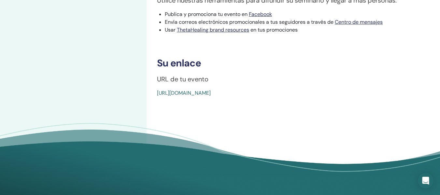
scroll to position [225, 0]
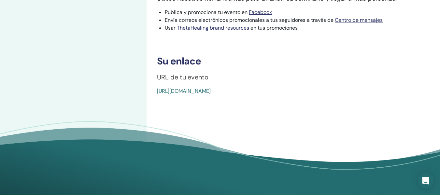
drag, startPoint x: 158, startPoint y: 59, endPoint x: 314, endPoint y: 97, distance: 160.4
click at [187, 61] on h3 "Su enlace" at bounding box center [293, 61] width 272 height 12
drag, startPoint x: 306, startPoint y: 92, endPoint x: 156, endPoint y: 59, distance: 153.4
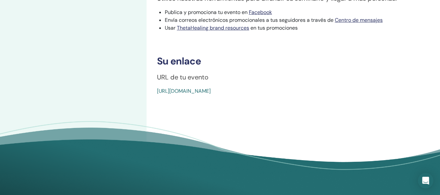
copy div "Su enlace URL de tu evento [URL][DOMAIN_NAME]"
click at [424, 79] on p "URL de tu evento" at bounding box center [293, 77] width 272 height 10
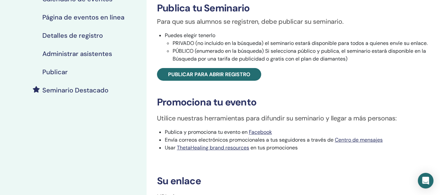
scroll to position [103, 0]
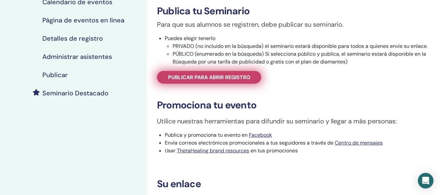
click at [245, 77] on span "Publicar para abrir registro" at bounding box center [209, 77] width 82 height 7
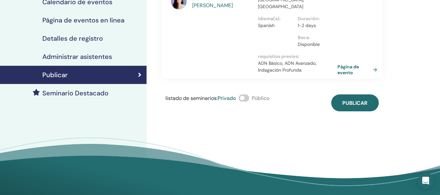
click at [247, 94] on span at bounding box center [244, 97] width 10 height 7
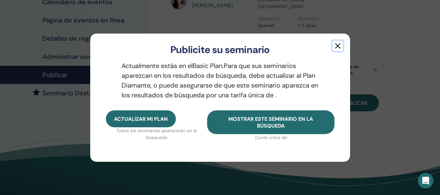
click at [336, 47] on button "button" at bounding box center [337, 46] width 10 height 10
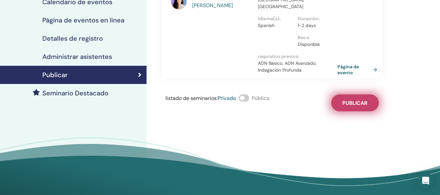
click at [358, 100] on span "Publicar" at bounding box center [354, 103] width 25 height 7
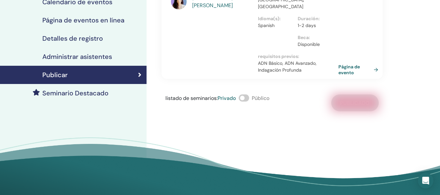
click at [352, 64] on link "Página de evento" at bounding box center [359, 70] width 42 height 12
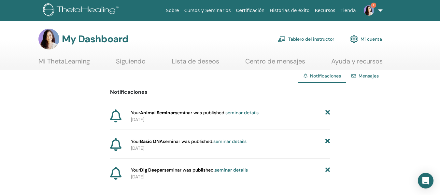
click at [370, 9] on img at bounding box center [368, 10] width 10 height 10
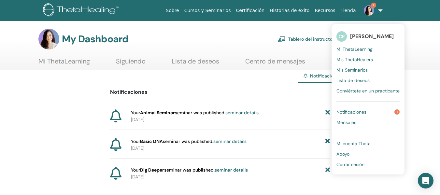
click at [340, 112] on span "Notificaciones" at bounding box center [351, 112] width 30 height 6
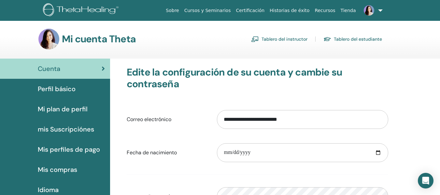
click at [83, 106] on span "Mi plan de perfil" at bounding box center [63, 109] width 50 height 10
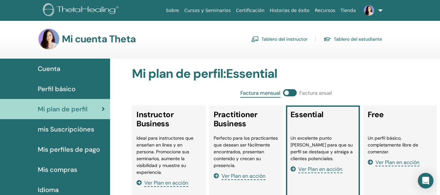
click at [64, 130] on span "mis Suscripciónes" at bounding box center [66, 129] width 56 height 10
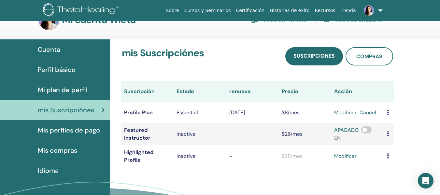
scroll to position [38, 0]
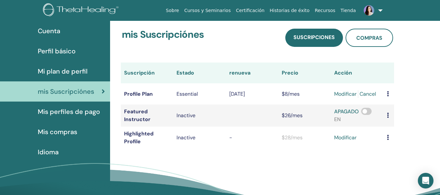
click at [45, 112] on span "Mis perfiles de pago" at bounding box center [69, 112] width 62 height 10
